Goal: Transaction & Acquisition: Obtain resource

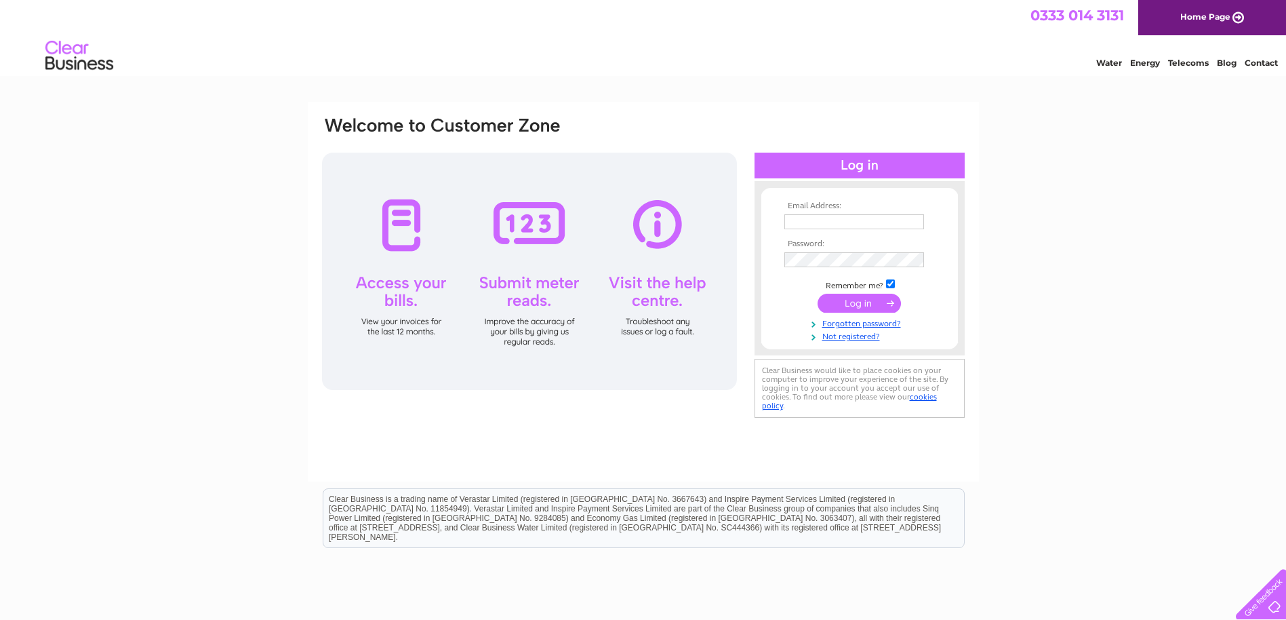
type input "rc@geba.net"
click at [845, 302] on input "submit" at bounding box center [858, 303] width 83 height 19
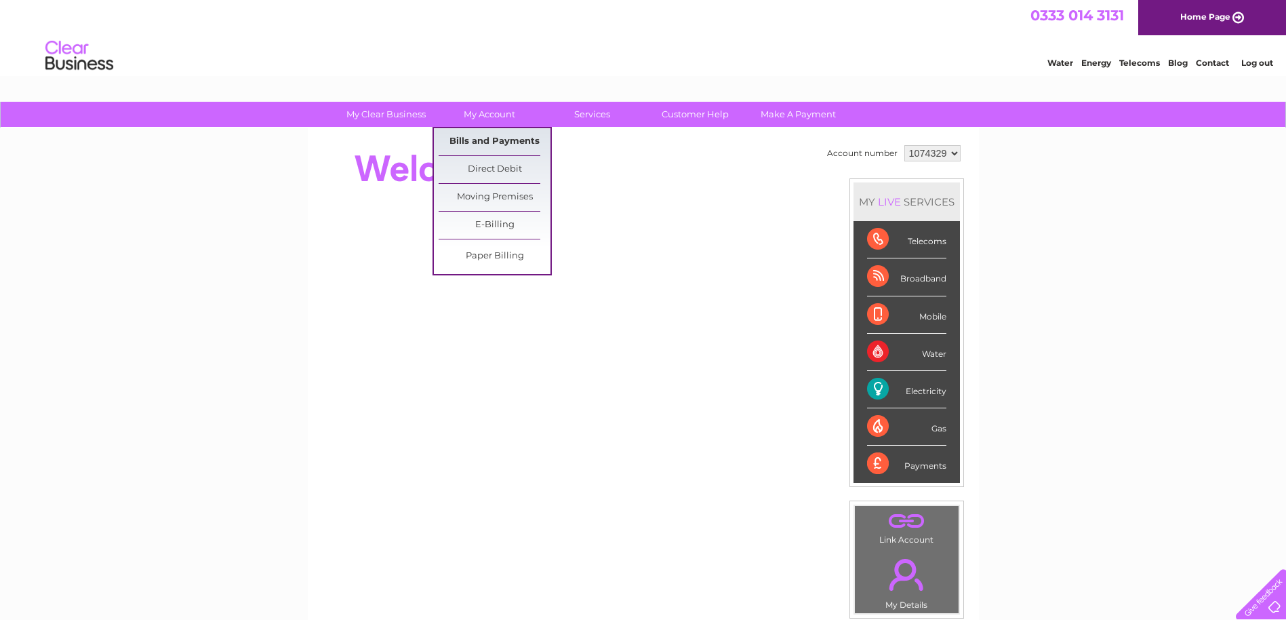
click at [479, 138] on link "Bills and Payments" at bounding box center [495, 141] width 112 height 27
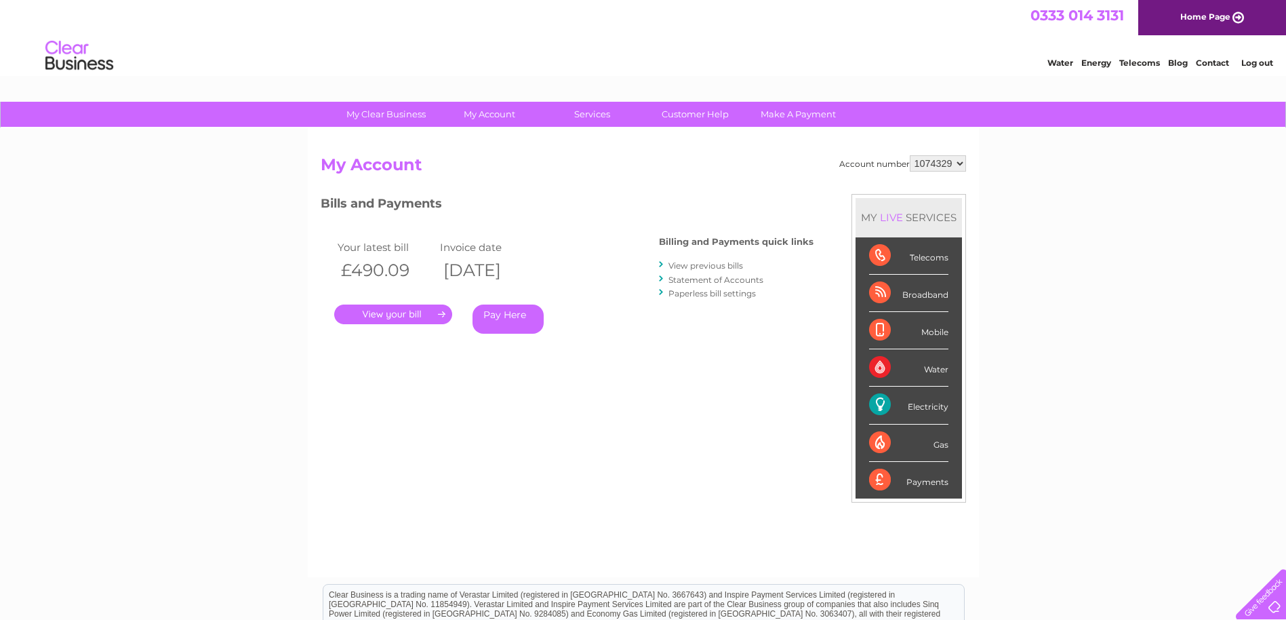
click at [416, 310] on link "." at bounding box center [393, 314] width 118 height 20
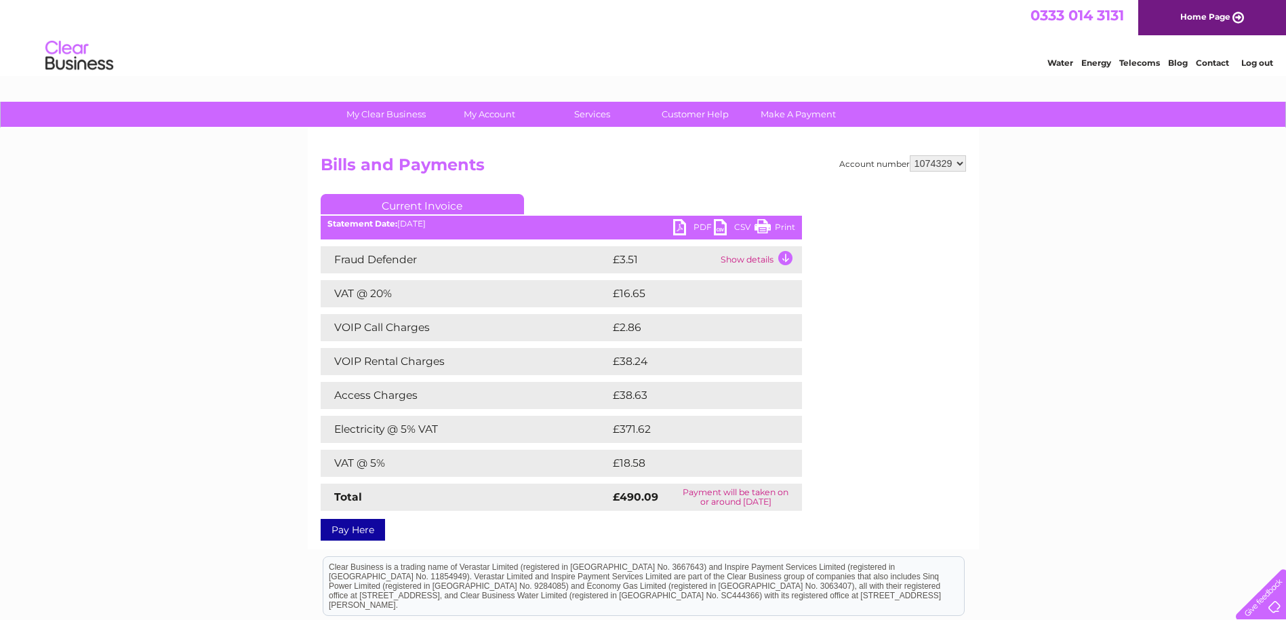
click at [676, 228] on link "PDF" at bounding box center [693, 229] width 41 height 20
click at [1249, 62] on link "Log out" at bounding box center [1257, 63] width 32 height 10
